Goal: Check status: Check status

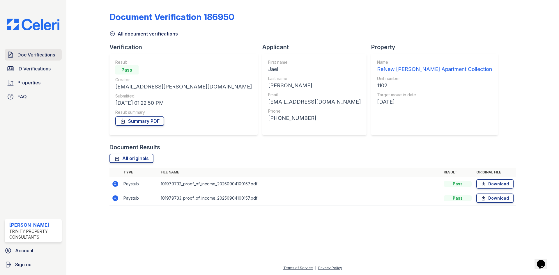
drag, startPoint x: 45, startPoint y: 54, endPoint x: 42, endPoint y: 54, distance: 3.0
click at [45, 54] on span "Doc Verifications" at bounding box center [36, 54] width 38 height 7
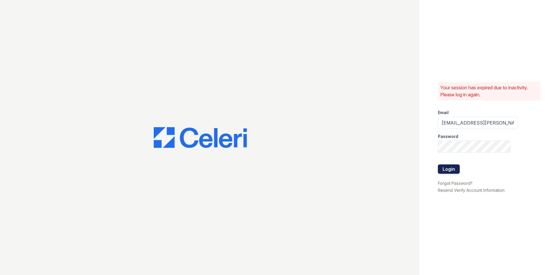
click at [445, 169] on button "Login" at bounding box center [449, 169] width 22 height 9
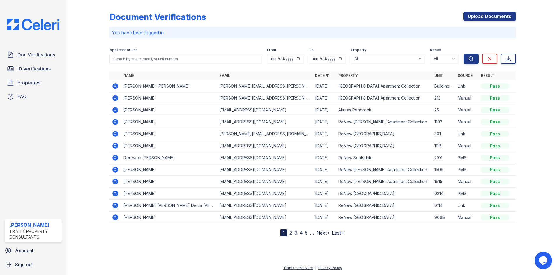
click at [116, 168] on icon at bounding box center [115, 170] width 6 height 6
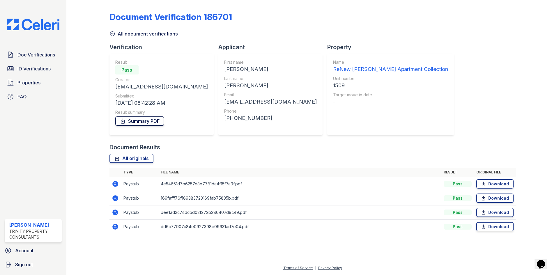
click at [153, 120] on link "Summary PDF" at bounding box center [139, 121] width 49 height 9
click at [25, 56] on span "Doc Verifications" at bounding box center [36, 54] width 38 height 7
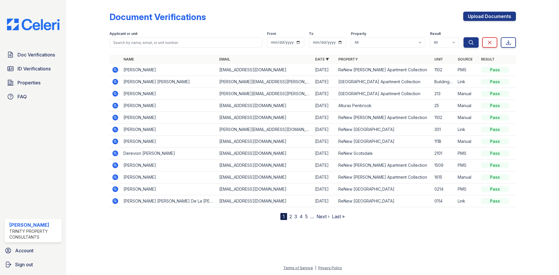
click at [115, 70] on icon at bounding box center [114, 69] width 1 height 1
